Goal: Navigation & Orientation: Find specific page/section

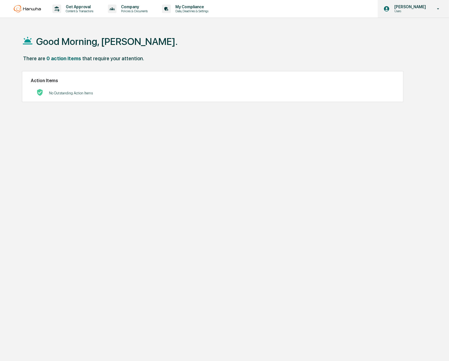
click at [395, 1] on div "[PERSON_NAME] Users" at bounding box center [413, 9] width 71 height 18
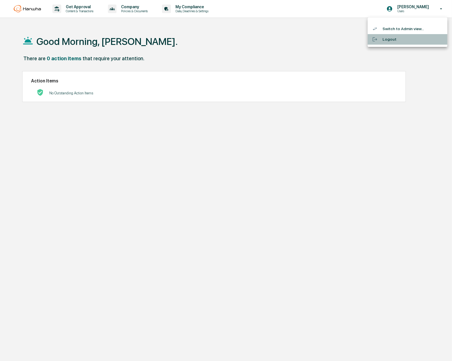
click at [389, 40] on li "Logout" at bounding box center [407, 39] width 80 height 11
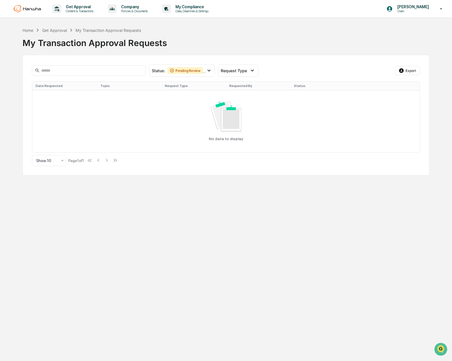
click at [34, 9] on img at bounding box center [27, 8] width 27 height 7
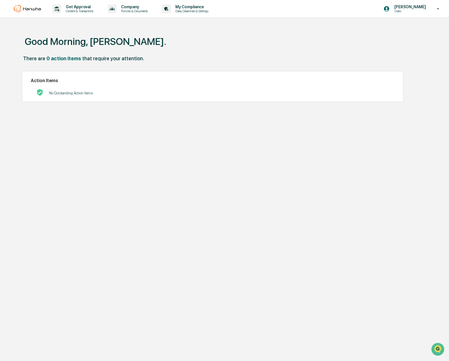
click at [400, 40] on div "Good Morning, [PERSON_NAME]." at bounding box center [224, 41] width 404 height 28
